Goal: Task Accomplishment & Management: Use online tool/utility

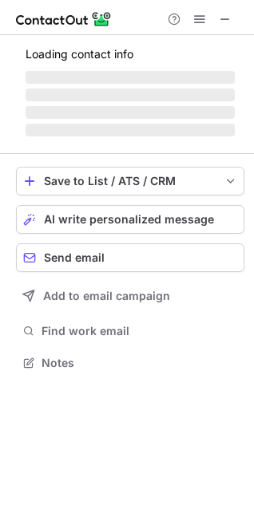
scroll to position [373, 254]
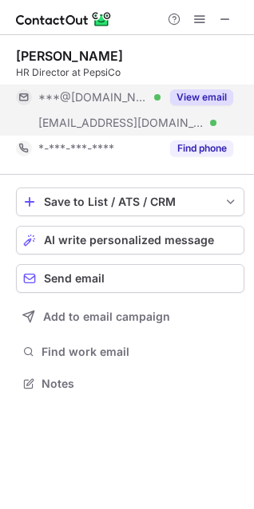
click at [211, 97] on button "View email" at bounding box center [201, 97] width 63 height 16
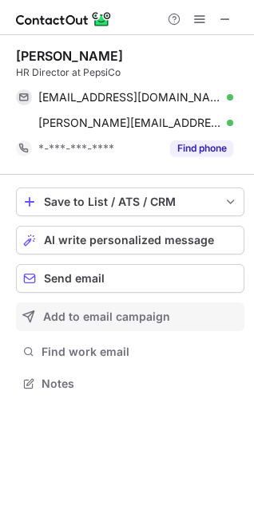
click at [135, 321] on span "Add to email campaign" at bounding box center [106, 316] width 127 height 13
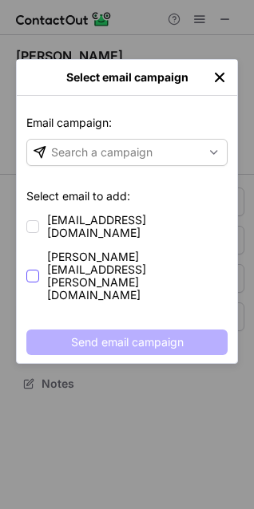
click at [42, 250] on label "elizabeth.zavala@pepsico.com" at bounding box center [126, 275] width 201 height 51
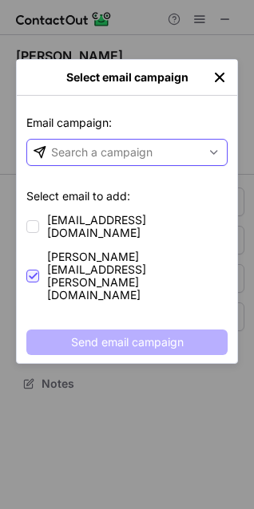
click at [167, 148] on div "Search a campaign" at bounding box center [114, 153] width 174 height 26
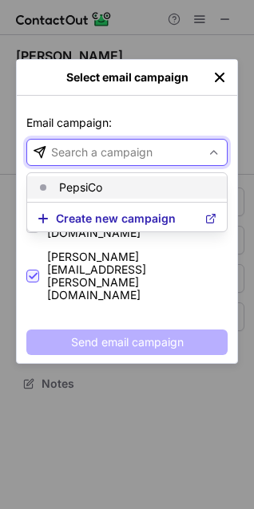
click at [154, 179] on article "PepsiCo" at bounding box center [126, 187] width 199 height 22
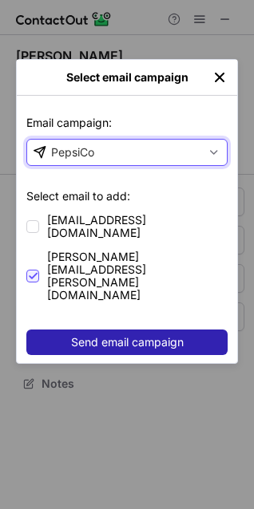
click at [130, 336] on span "Send email campaign" at bounding box center [127, 342] width 112 height 13
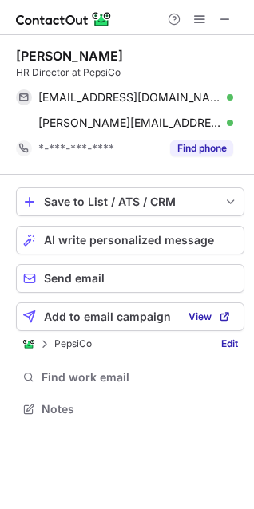
scroll to position [398, 254]
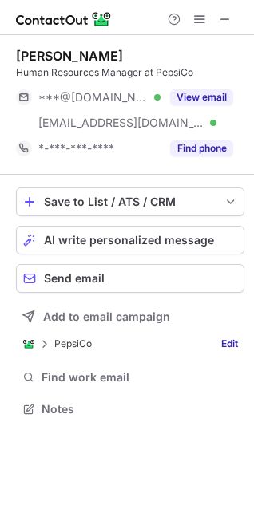
scroll to position [398, 254]
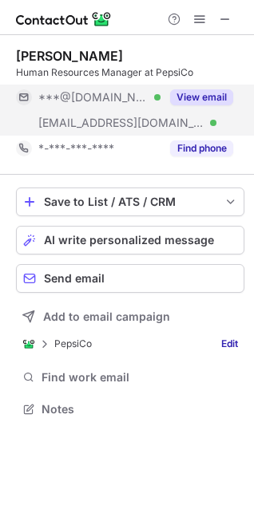
click at [204, 97] on button "View email" at bounding box center [201, 97] width 63 height 16
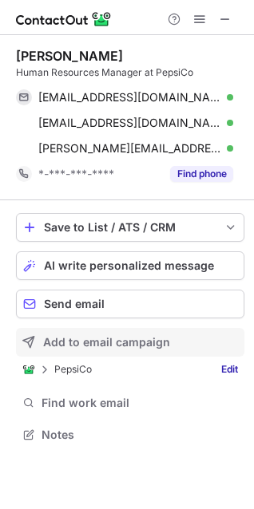
click at [114, 339] on span "Add to email campaign" at bounding box center [106, 342] width 127 height 13
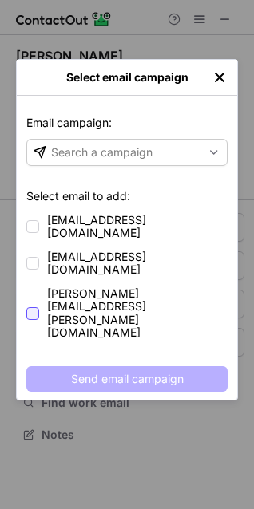
click at [37, 307] on div at bounding box center [32, 313] width 13 height 13
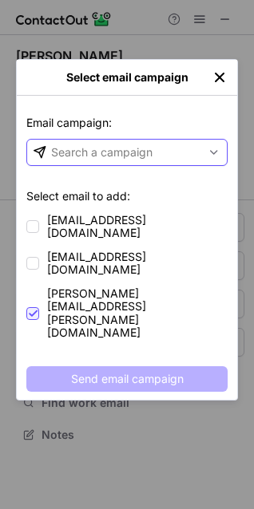
click at [183, 153] on div "Search a campaign" at bounding box center [114, 153] width 174 height 26
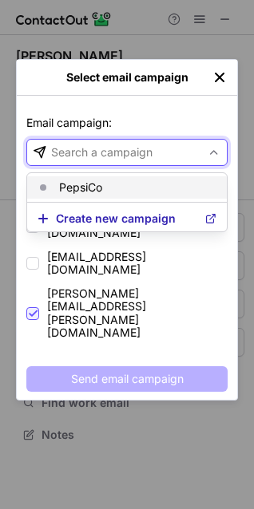
click at [166, 194] on article "PepsiCo" at bounding box center [126, 187] width 199 height 22
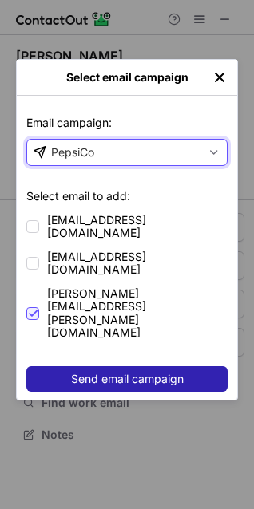
click at [162, 373] on span "Send email campaign" at bounding box center [127, 379] width 112 height 13
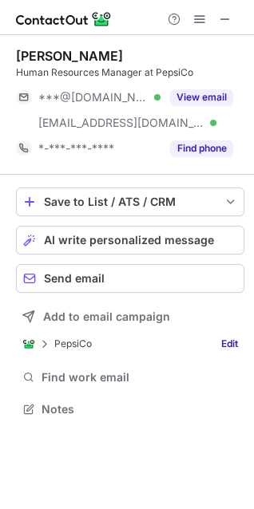
scroll to position [398, 254]
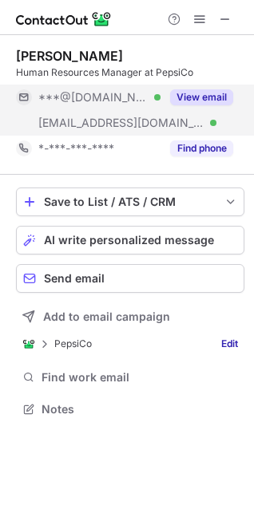
click at [187, 101] on button "View email" at bounding box center [201, 97] width 63 height 16
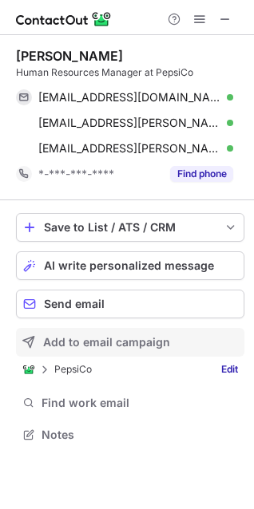
click at [98, 346] on span "Add to email campaign" at bounding box center [106, 342] width 127 height 13
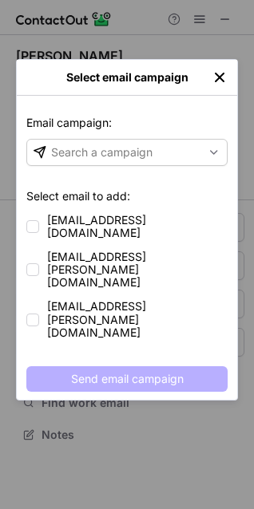
click at [25, 243] on div "Email campaign: Email campaign: Search a campaign Select email to add: ambarcru…" at bounding box center [127, 248] width 220 height 304
click at [29, 263] on div at bounding box center [32, 269] width 13 height 13
click at [34, 314] on span at bounding box center [32, 320] width 13 height 13
click at [33, 263] on div at bounding box center [32, 269] width 13 height 13
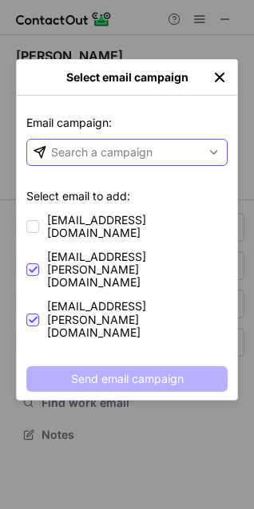
click at [212, 152] on span at bounding box center [213, 152] width 13 height 13
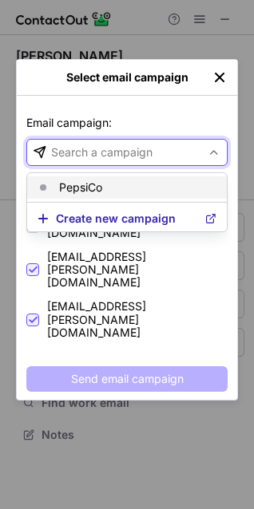
click at [170, 183] on article "PepsiCo" at bounding box center [126, 187] width 199 height 22
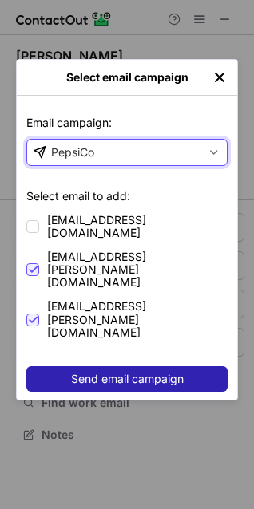
click at [145, 366] on button "Send email campaign" at bounding box center [126, 379] width 201 height 26
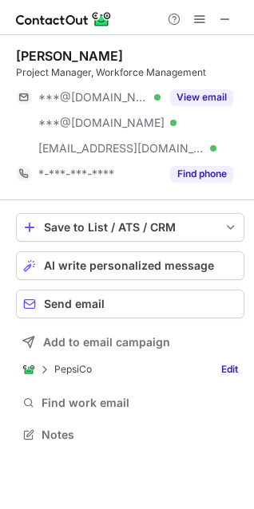
scroll to position [424, 254]
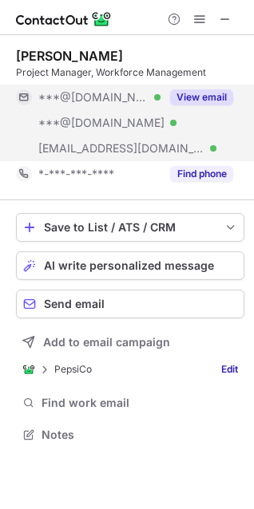
click at [207, 100] on button "View email" at bounding box center [201, 97] width 63 height 16
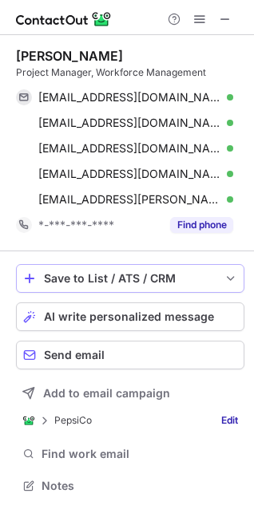
scroll to position [1, 0]
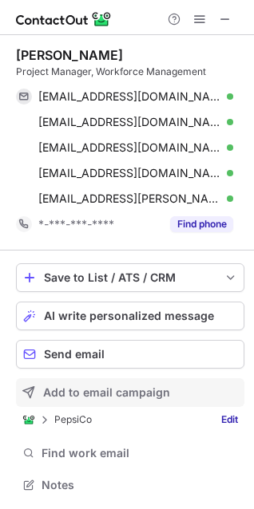
click at [132, 396] on span "Add to email campaign" at bounding box center [106, 392] width 127 height 13
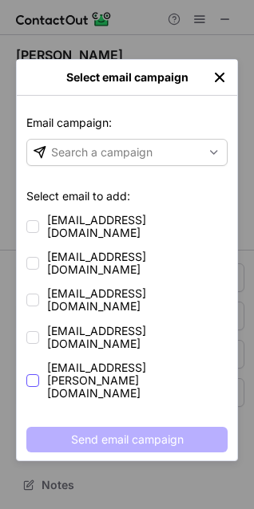
click at [41, 361] on label "[EMAIL_ADDRESS][PERSON_NAME][DOMAIN_NAME]" at bounding box center [126, 380] width 201 height 38
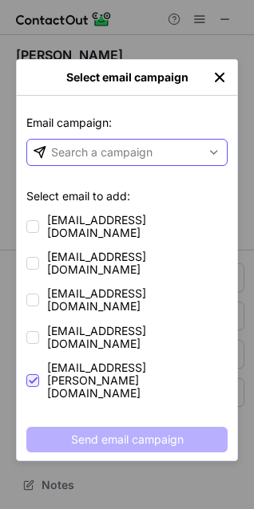
click at [182, 155] on div "Search a campaign" at bounding box center [114, 153] width 174 height 26
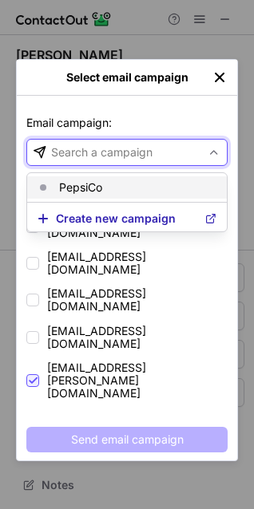
click at [168, 187] on article "PepsiCo" at bounding box center [126, 187] width 199 height 22
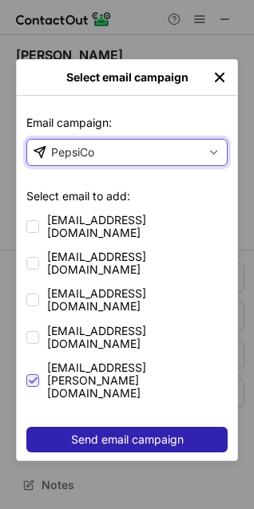
click at [156, 433] on span "Send email campaign" at bounding box center [127, 439] width 112 height 13
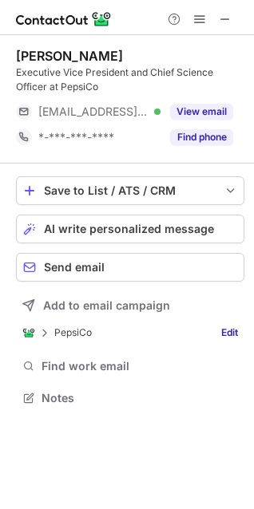
scroll to position [387, 254]
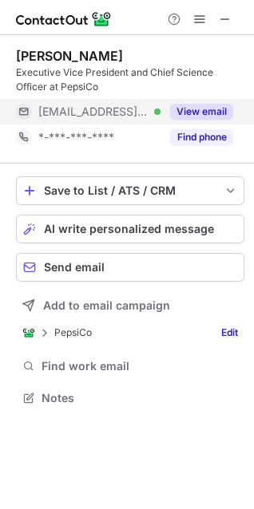
click at [188, 109] on button "View email" at bounding box center [201, 112] width 63 height 16
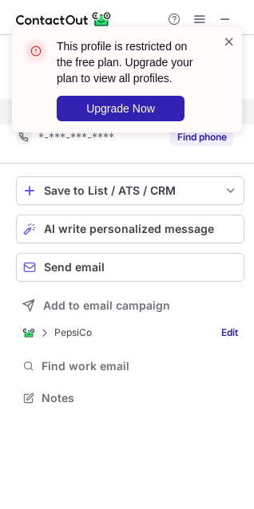
click at [224, 39] on span at bounding box center [229, 42] width 13 height 16
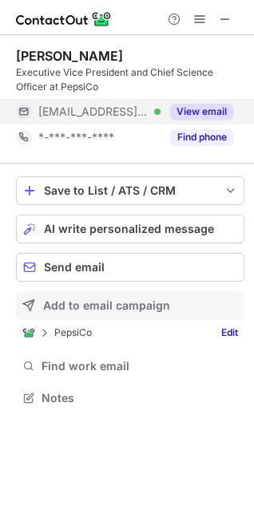
click at [84, 306] on span "Add to email campaign" at bounding box center [106, 305] width 127 height 13
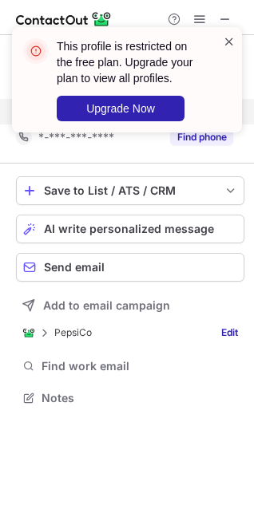
click at [230, 45] on span at bounding box center [229, 42] width 13 height 16
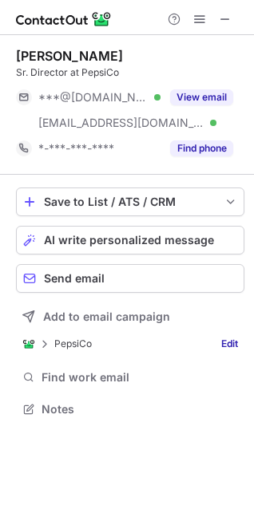
scroll to position [398, 254]
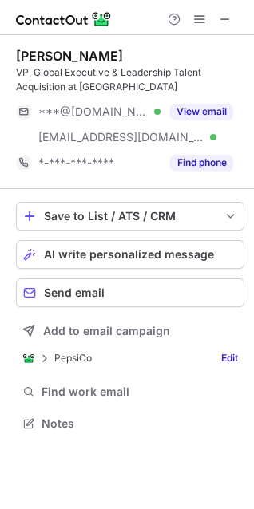
scroll to position [412, 254]
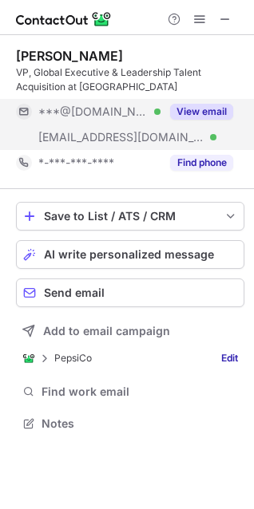
click at [205, 113] on button "View email" at bounding box center [201, 112] width 63 height 16
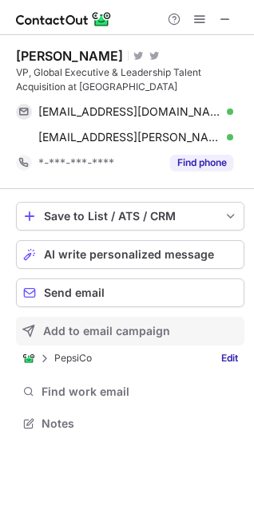
click at [108, 338] on button "Add to email campaign" at bounding box center [130, 331] width 228 height 29
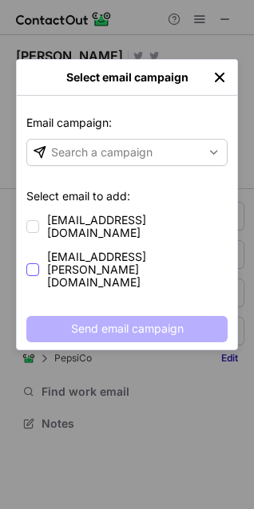
click at [39, 250] on label "maiko.ashby@pepsico.com" at bounding box center [126, 269] width 201 height 38
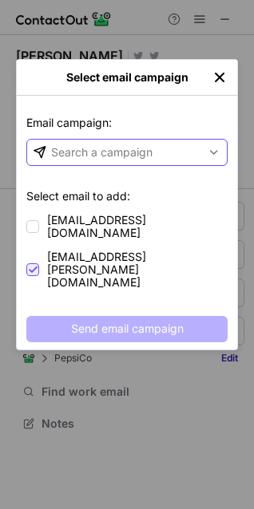
click at [106, 148] on div "Search a campaign" at bounding box center [101, 152] width 101 height 16
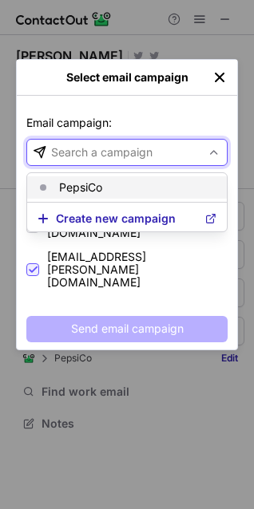
click at [100, 191] on p "PepsiCo" at bounding box center [80, 187] width 43 height 13
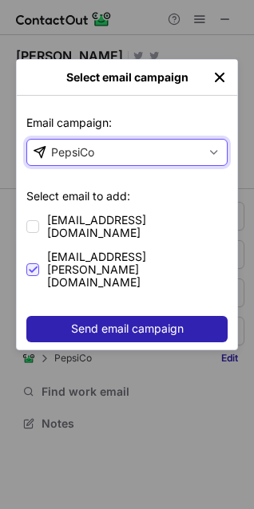
click at [137, 322] on span "Send email campaign" at bounding box center [127, 328] width 112 height 13
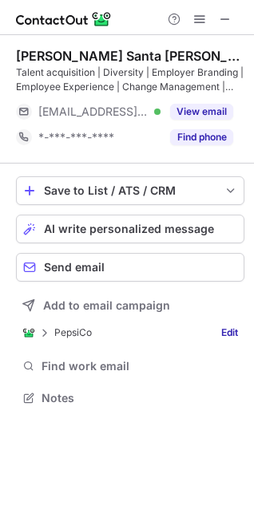
scroll to position [387, 254]
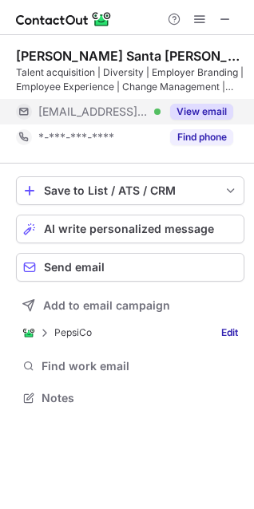
click at [200, 109] on button "View email" at bounding box center [201, 112] width 63 height 16
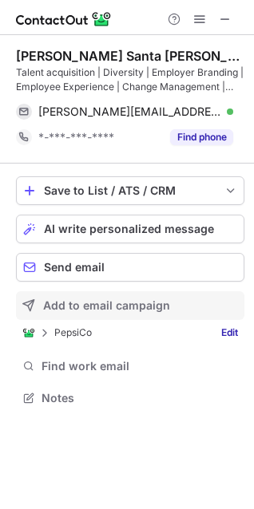
click at [77, 315] on button "Add to email campaign" at bounding box center [130, 305] width 228 height 29
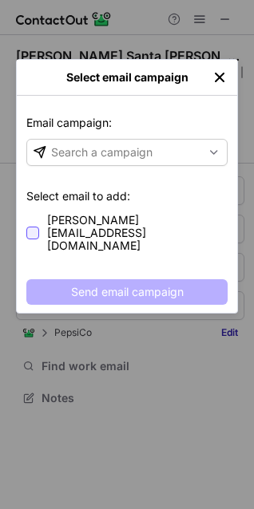
click at [34, 227] on div at bounding box center [32, 233] width 13 height 13
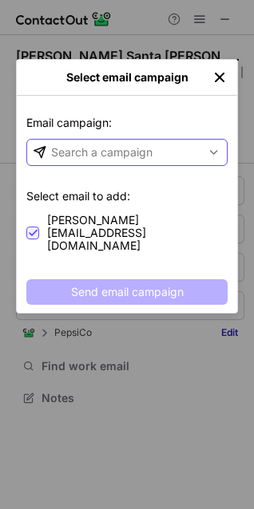
click at [108, 162] on div "Search a campaign" at bounding box center [114, 153] width 174 height 26
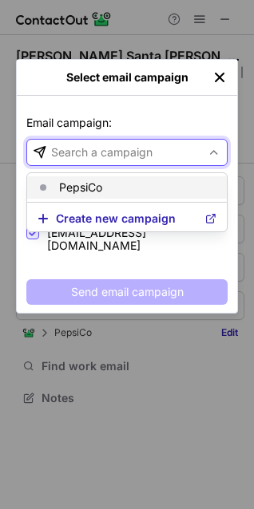
click at [108, 183] on article "PepsiCo" at bounding box center [126, 187] width 199 height 22
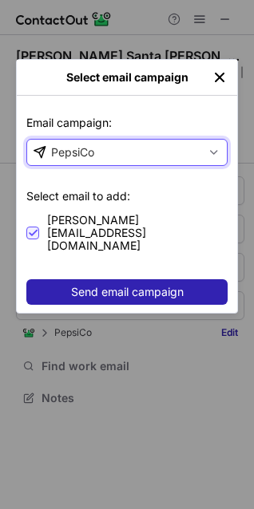
click at [115, 286] on span "Send email campaign" at bounding box center [127, 292] width 112 height 13
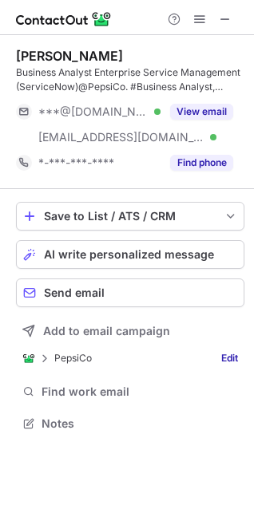
scroll to position [412, 254]
